Goal: Information Seeking & Learning: Find specific fact

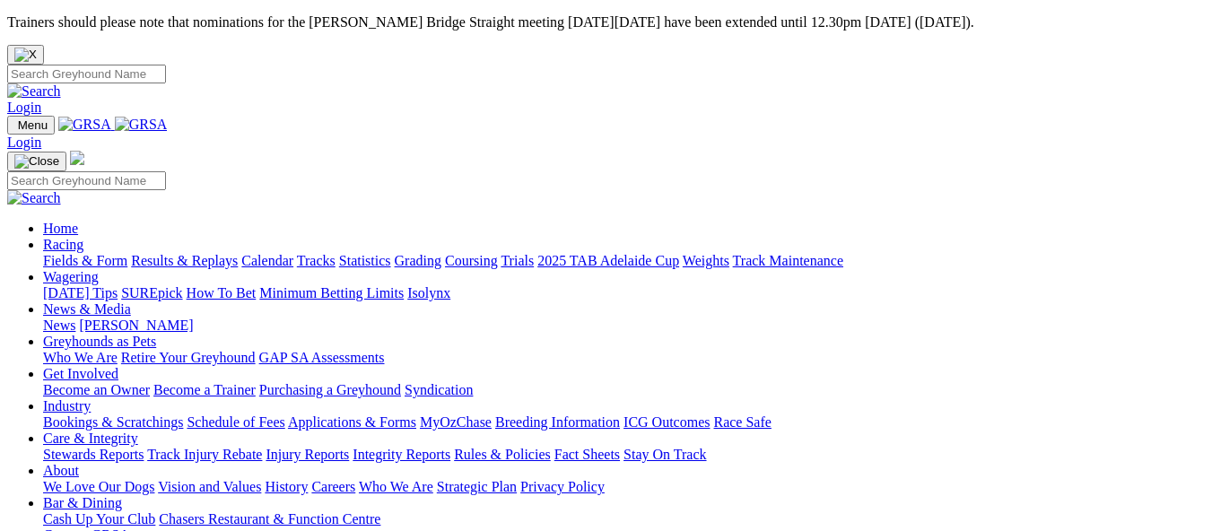
click at [238, 253] on link "Results & Replays" at bounding box center [184, 260] width 107 height 15
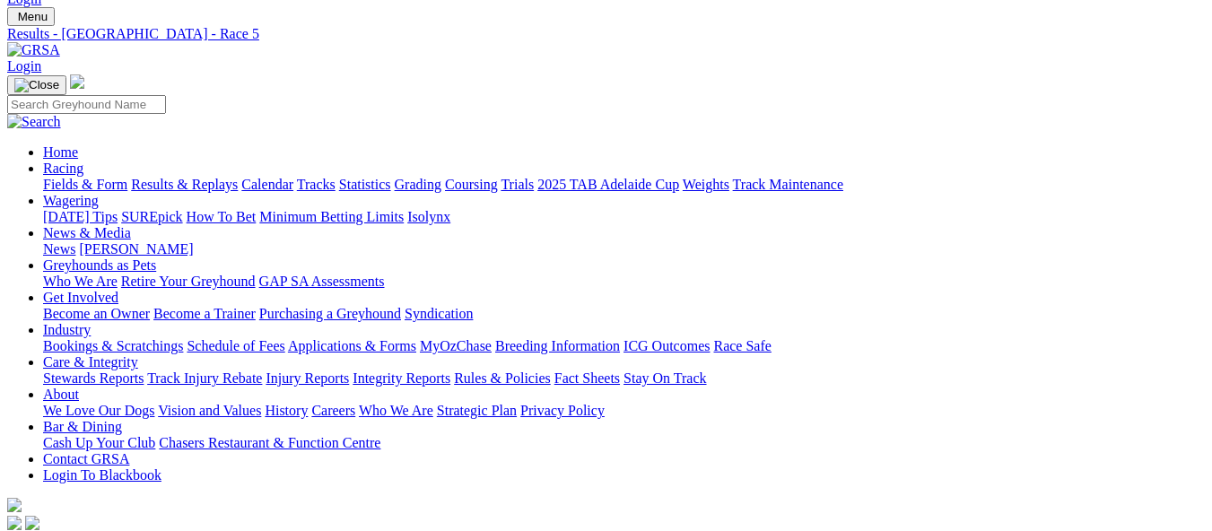
scroll to position [179, 0]
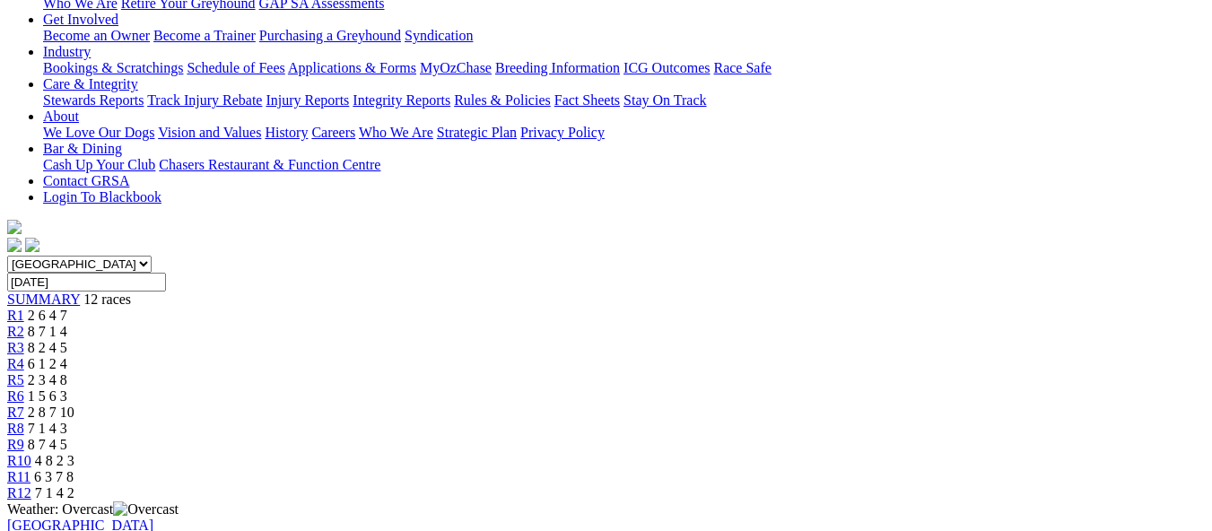
scroll to position [359, 0]
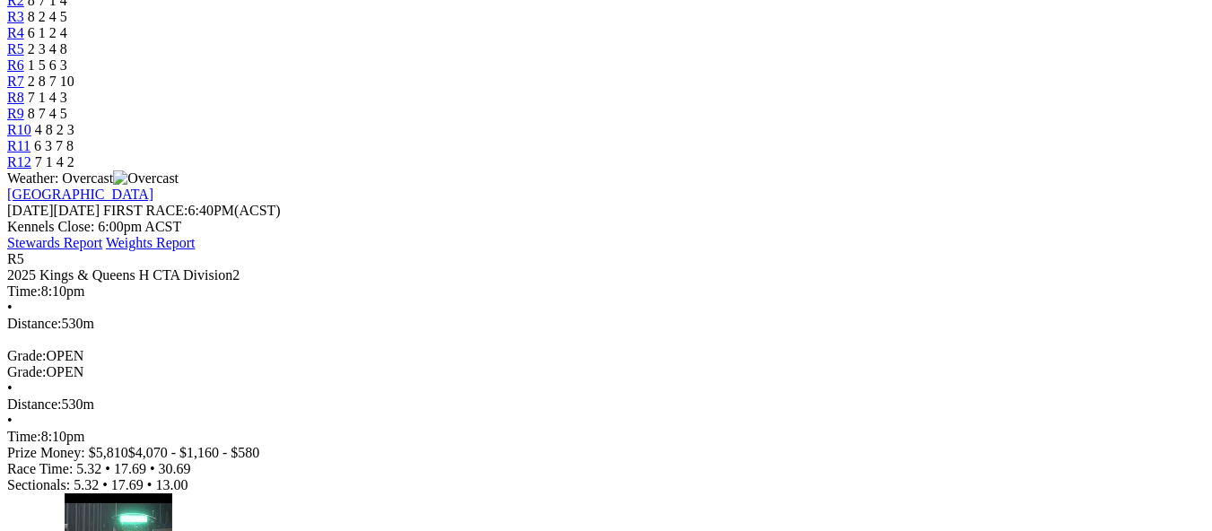
scroll to position [628, 0]
